Goal: Communication & Community: Participate in discussion

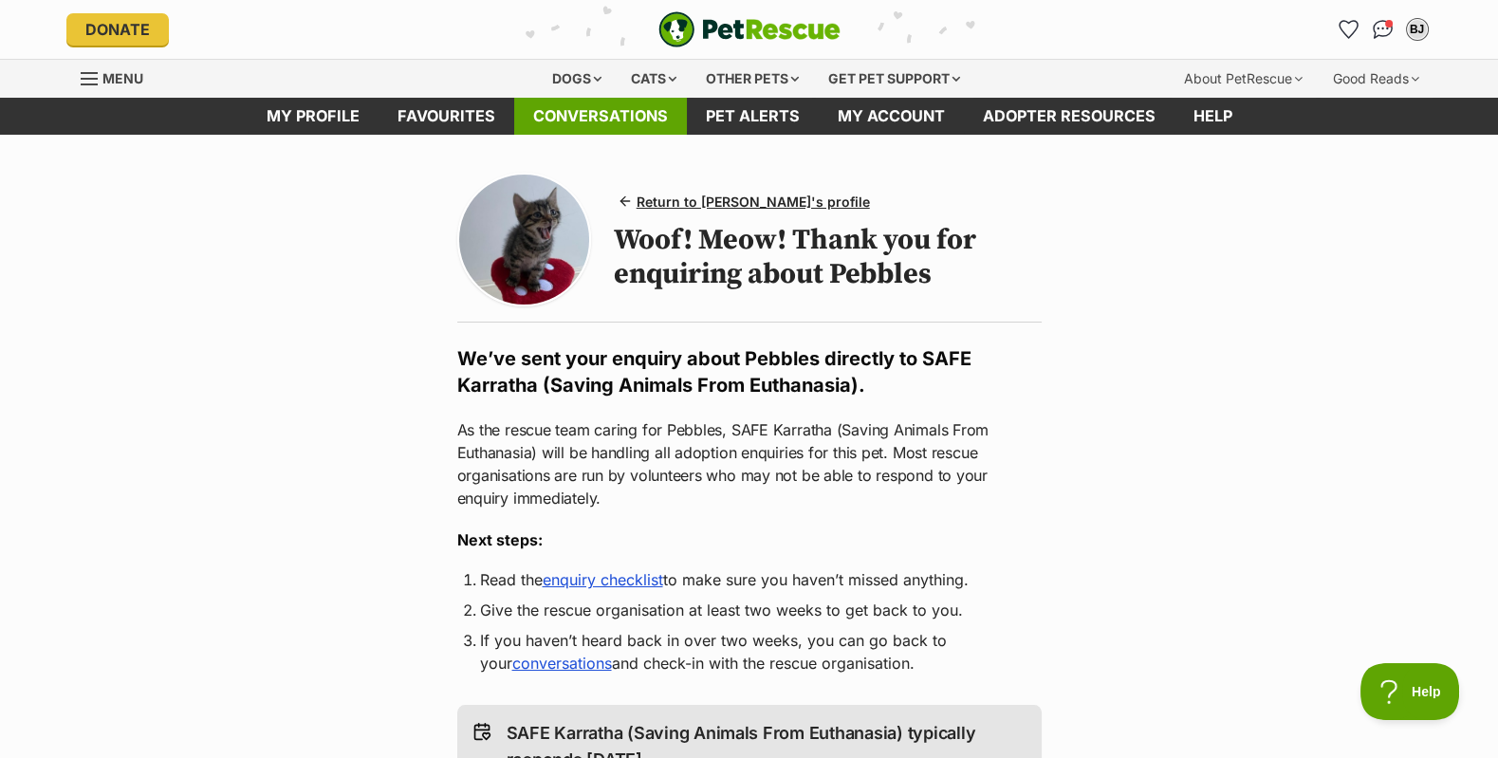
click at [576, 116] on link "Conversations" at bounding box center [600, 116] width 173 height 37
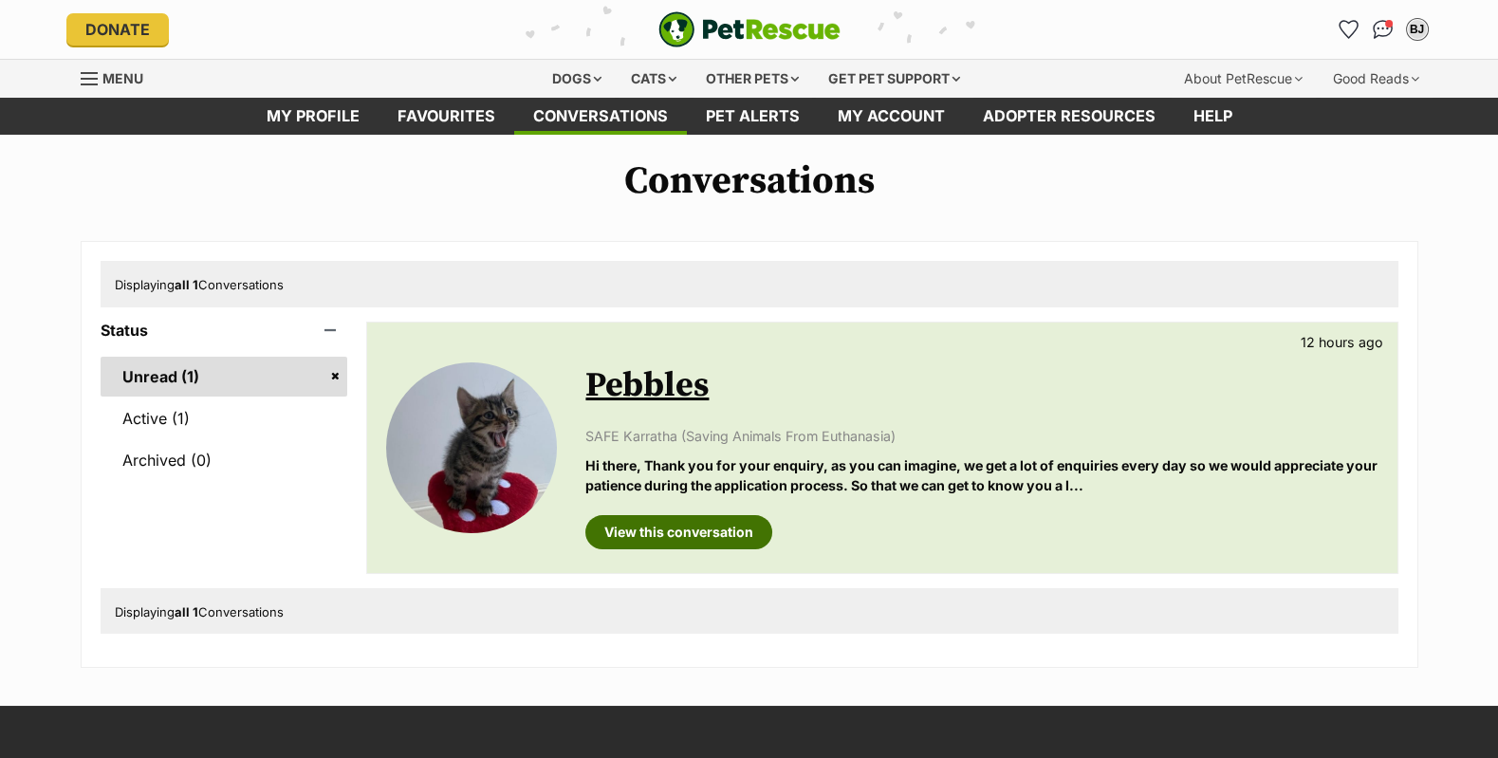
click at [711, 534] on link "View this conversation" at bounding box center [678, 532] width 187 height 34
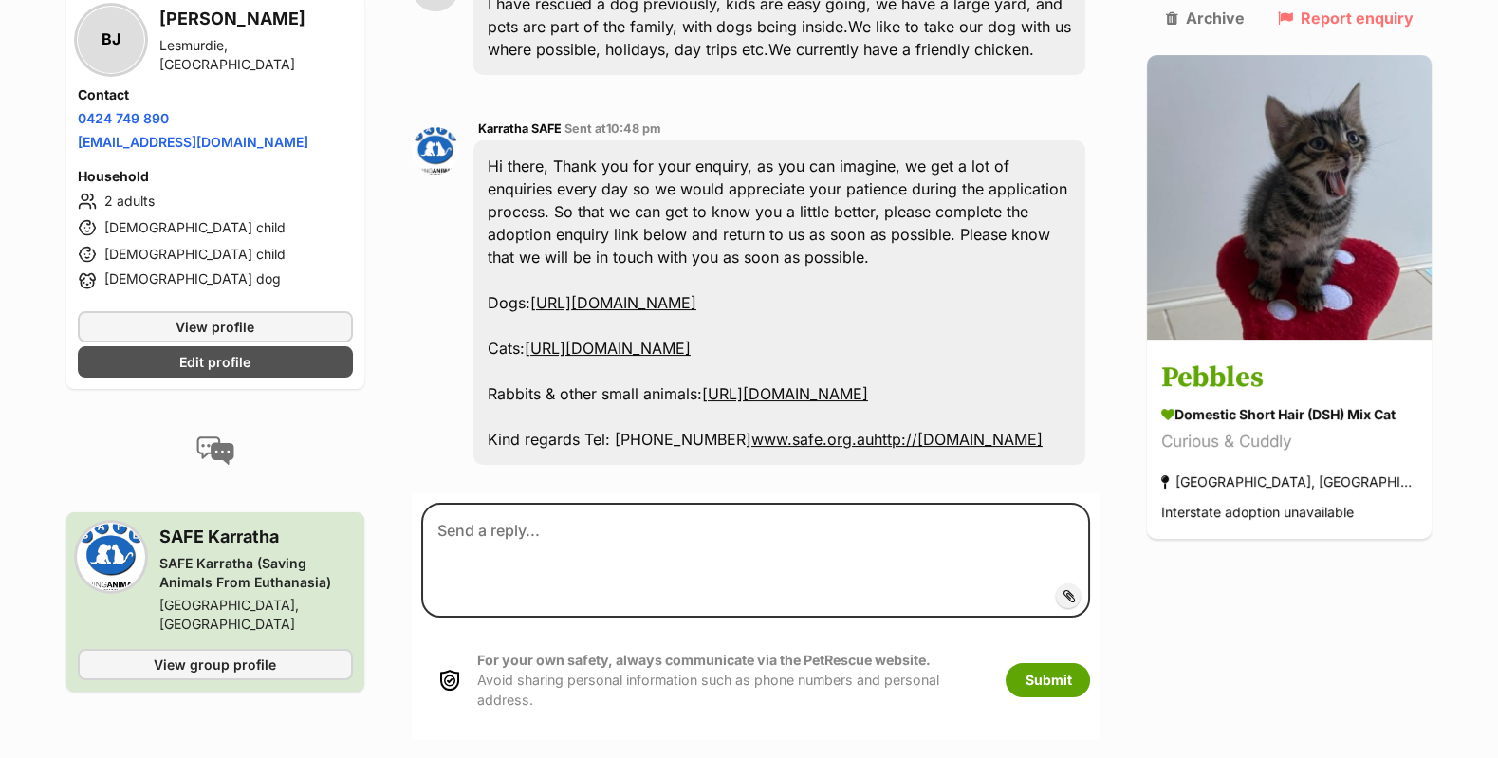
scroll to position [594, 0]
